Goal: Information Seeking & Learning: Learn about a topic

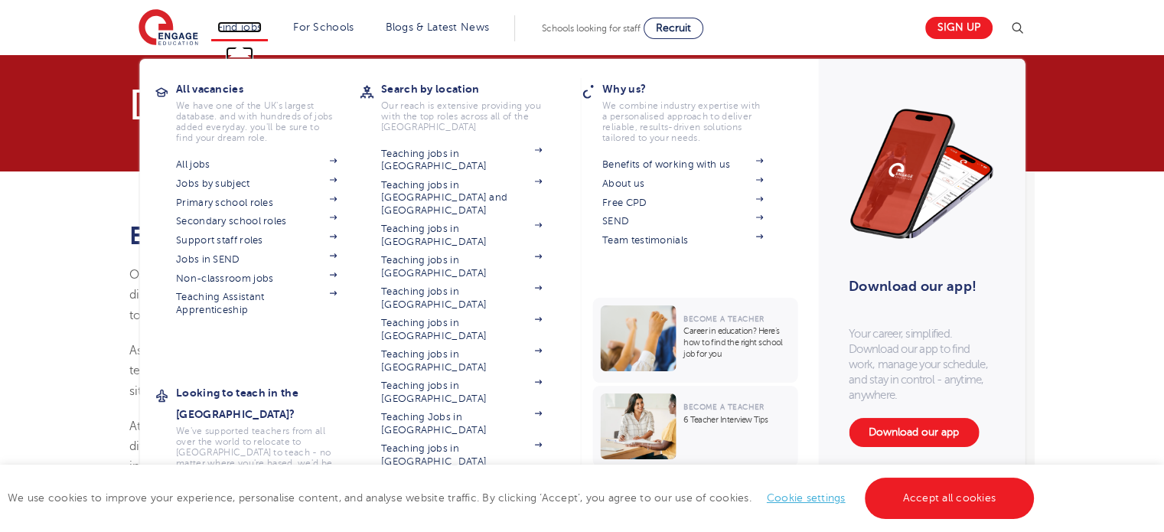
click at [227, 24] on link "Find jobs" at bounding box center [239, 26] width 45 height 11
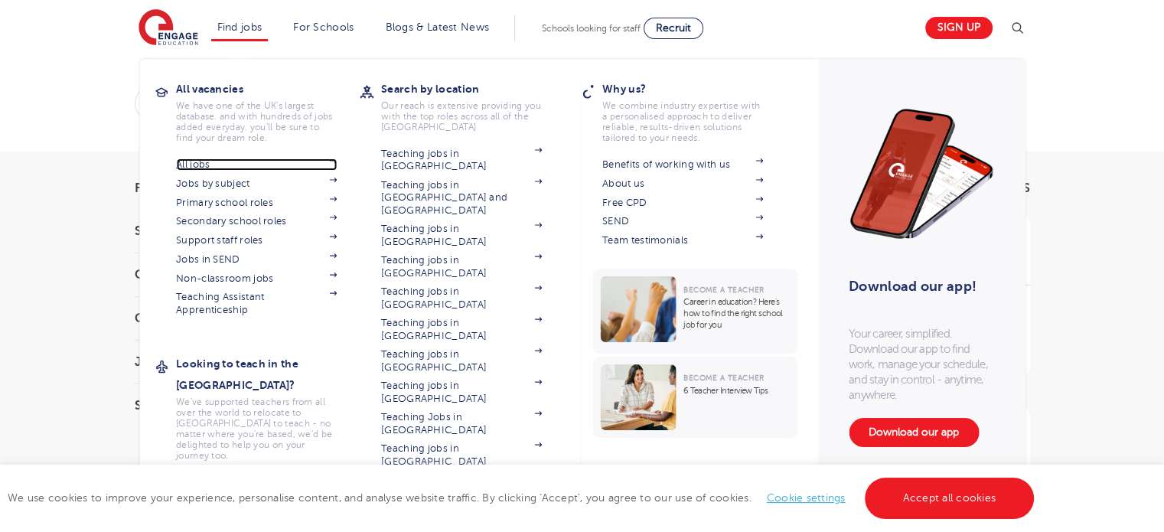
click at [199, 162] on link "All jobs" at bounding box center [256, 164] width 161 height 12
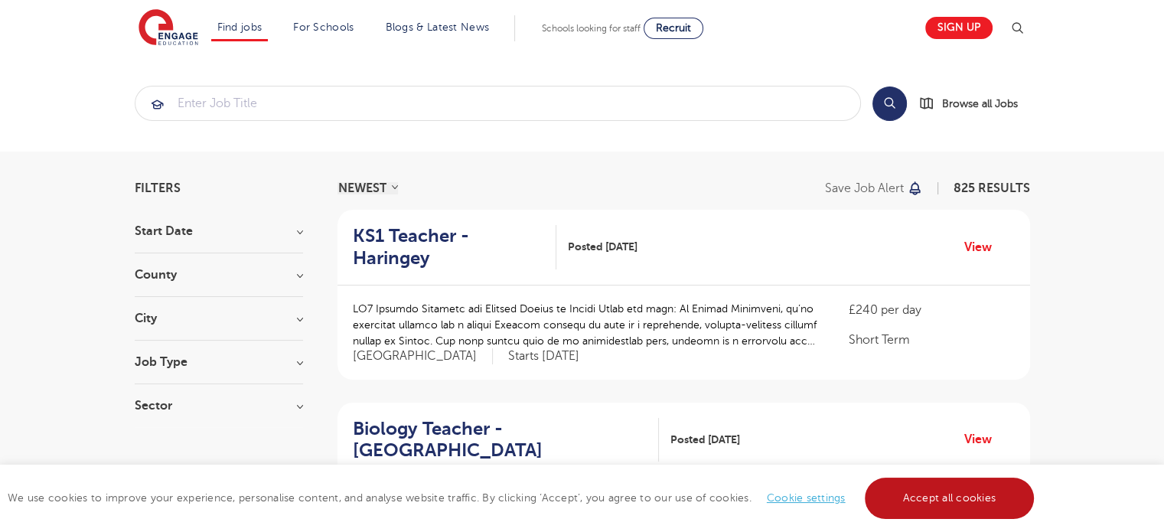
click at [900, 498] on link "Accept all cookies" at bounding box center [950, 498] width 170 height 41
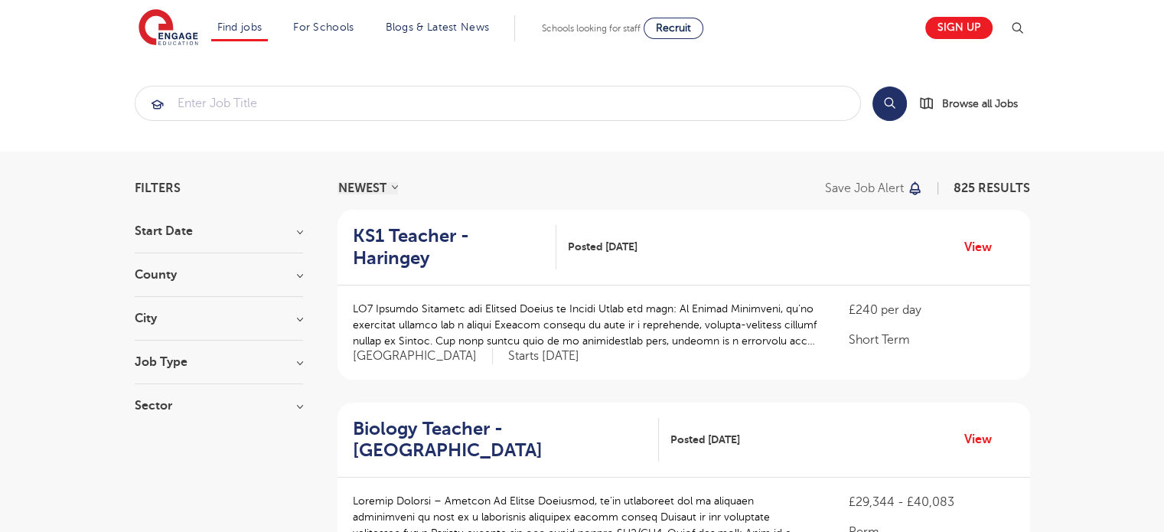
click at [199, 267] on section "Start Date September 90 October 1 Show more County London 601 Hertfordshire 133…" at bounding box center [219, 326] width 168 height 202
click at [222, 280] on h3 "County" at bounding box center [219, 275] width 168 height 12
